Goal: Task Accomplishment & Management: Manage account settings

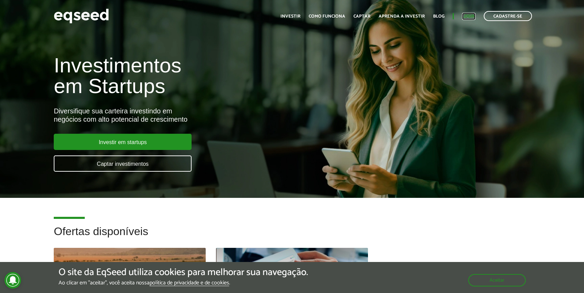
click at [469, 19] on link "Login" at bounding box center [468, 16] width 13 height 4
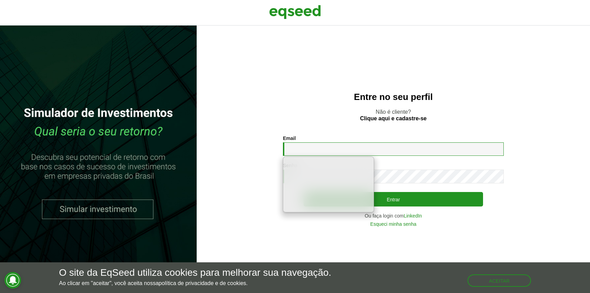
type input "**********"
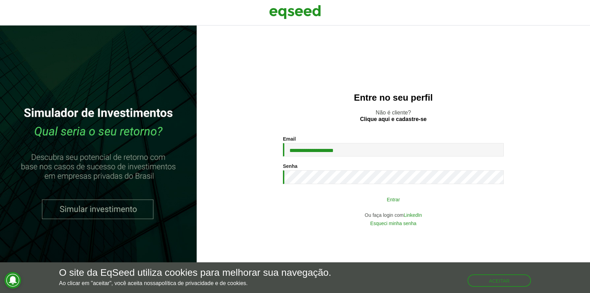
click at [374, 202] on button "Entrar" at bounding box center [392, 199] width 179 height 13
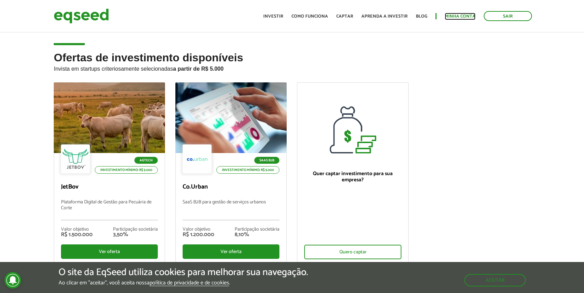
click at [455, 17] on link "Minha conta" at bounding box center [460, 16] width 31 height 4
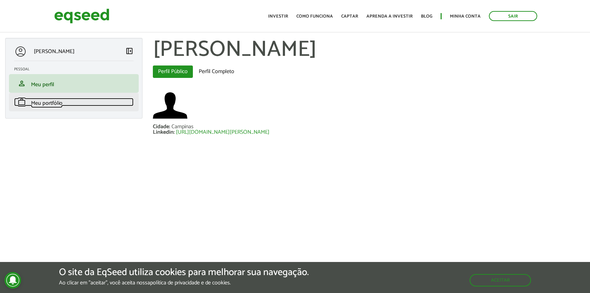
click at [77, 102] on link "work Meu portfólio" at bounding box center [73, 102] width 119 height 8
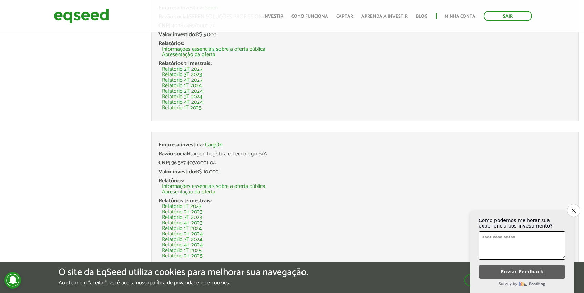
scroll to position [350, 0]
click at [574, 210] on icon "Close survey" at bounding box center [574, 210] width 4 height 4
